Goal: Task Accomplishment & Management: Use online tool/utility

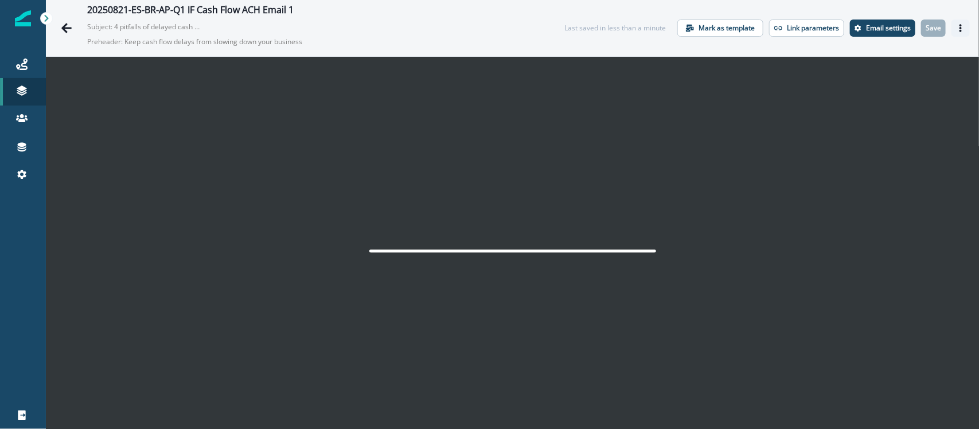
click at [783, 24] on icon "Actions" at bounding box center [960, 28] width 8 height 8
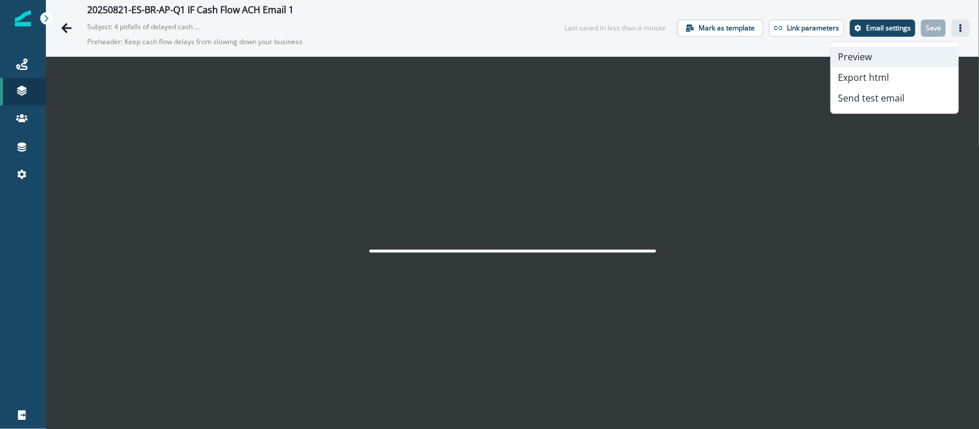
click at [783, 56] on button "Preview" at bounding box center [894, 57] width 127 height 21
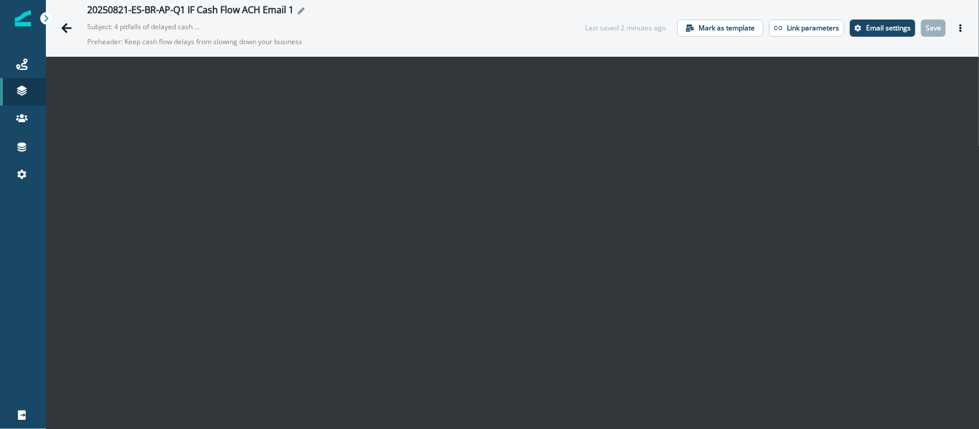
scroll to position [16, 0]
click at [956, 29] on icon "Actions" at bounding box center [960, 28] width 8 height 8
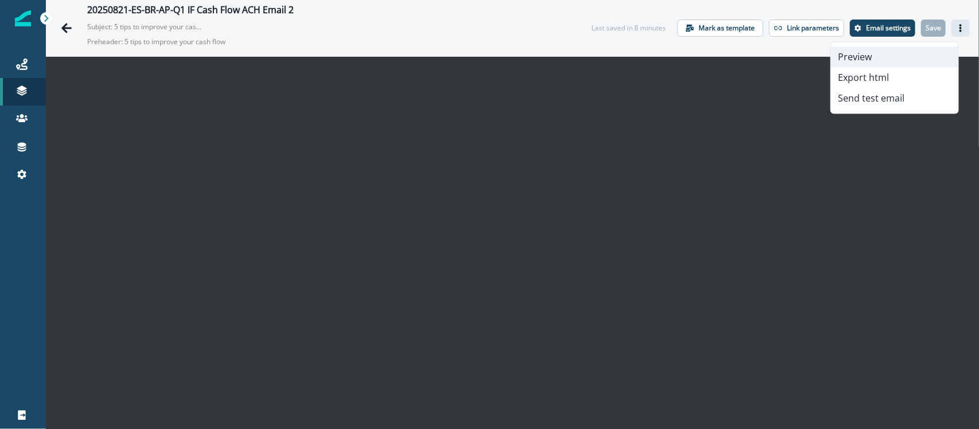
click at [895, 53] on button "Preview" at bounding box center [894, 57] width 127 height 21
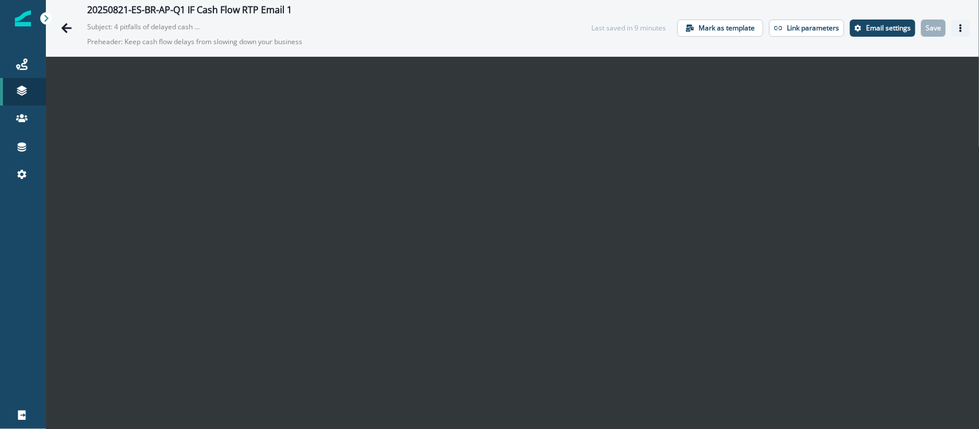
click at [783, 30] on icon "Actions" at bounding box center [960, 28] width 8 height 8
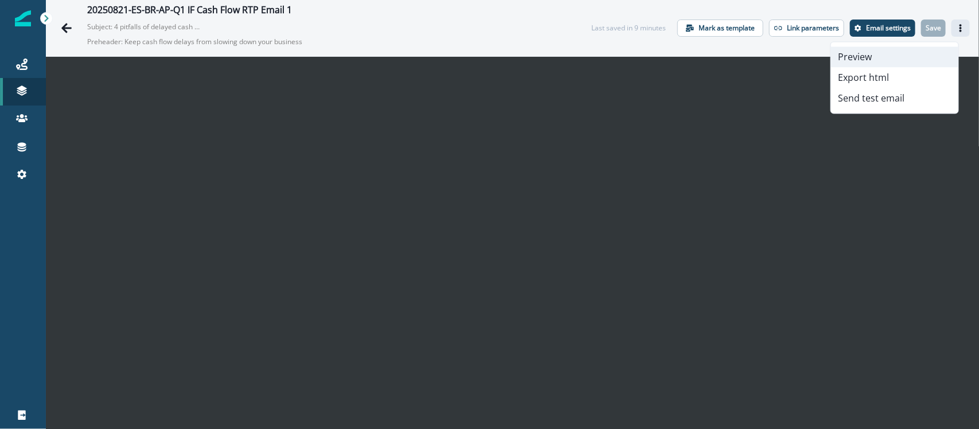
click at [783, 61] on button "Preview" at bounding box center [894, 57] width 127 height 21
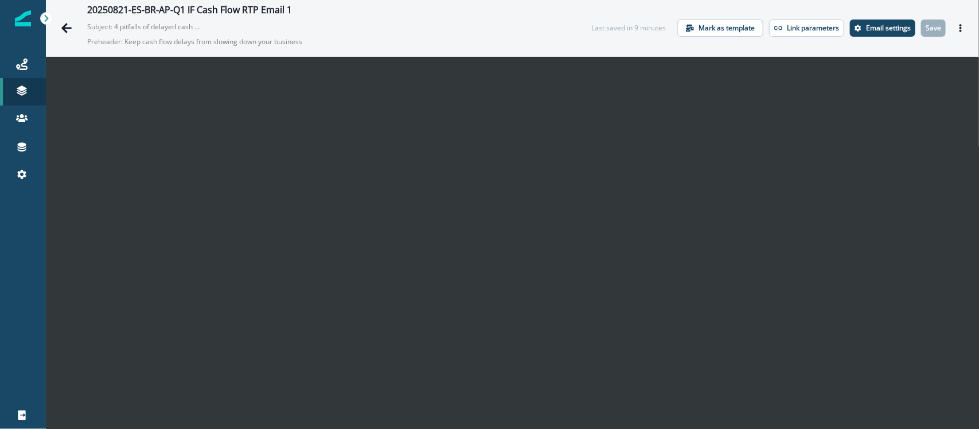
scroll to position [16, 0]
click at [951, 32] on button "Actions" at bounding box center [960, 27] width 18 height 17
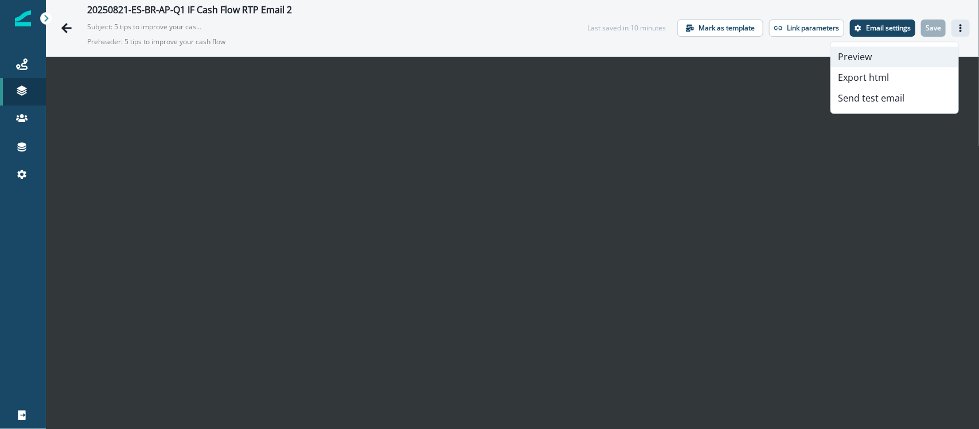
click at [901, 59] on button "Preview" at bounding box center [894, 57] width 127 height 21
